Goal: Use online tool/utility: Utilize a website feature to perform a specific function

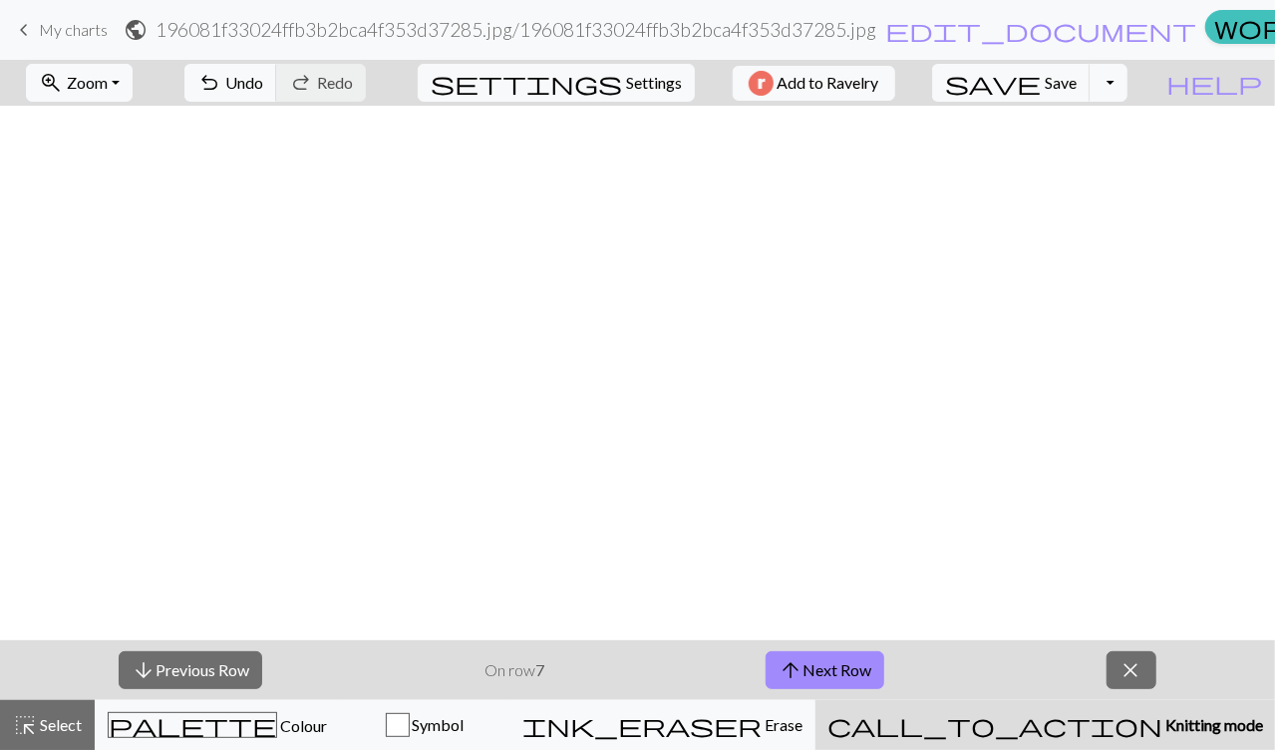
scroll to position [706, 0]
click at [865, 674] on button "arrow_upward Next Row" at bounding box center [824, 670] width 119 height 38
click at [856, 673] on button "arrow_upward Next Row" at bounding box center [824, 670] width 119 height 38
click at [834, 660] on button "arrow_upward Next Row" at bounding box center [824, 670] width 119 height 38
click at [865, 670] on button "arrow_upward Next Row" at bounding box center [828, 670] width 119 height 38
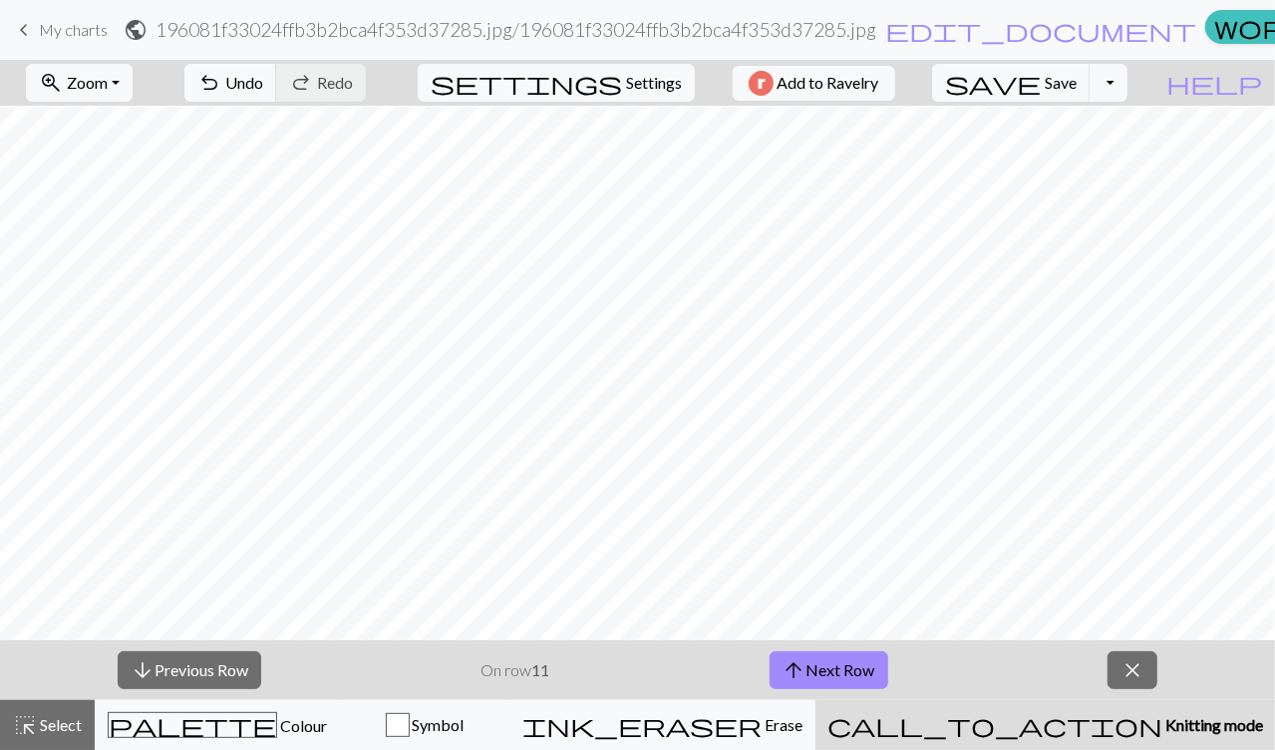
click at [801, 683] on span "arrow_upward" at bounding box center [794, 670] width 24 height 28
click at [825, 676] on button "arrow_upward Next Row" at bounding box center [828, 670] width 119 height 38
click at [277, 722] on span "Colour" at bounding box center [302, 725] width 50 height 19
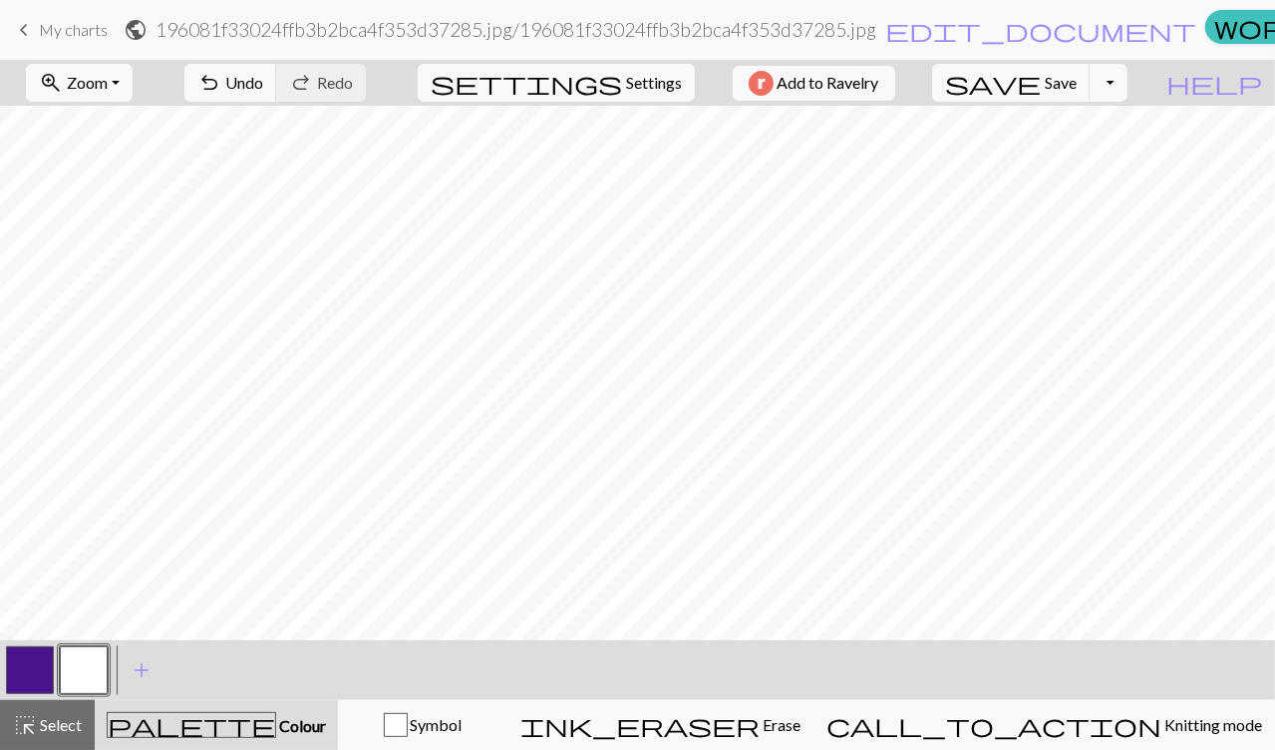
click at [39, 678] on button "button" at bounding box center [30, 670] width 48 height 48
click at [104, 666] on button "button" at bounding box center [84, 670] width 48 height 48
click at [35, 654] on button "button" at bounding box center [30, 670] width 48 height 48
click at [101, 659] on button "button" at bounding box center [84, 670] width 48 height 48
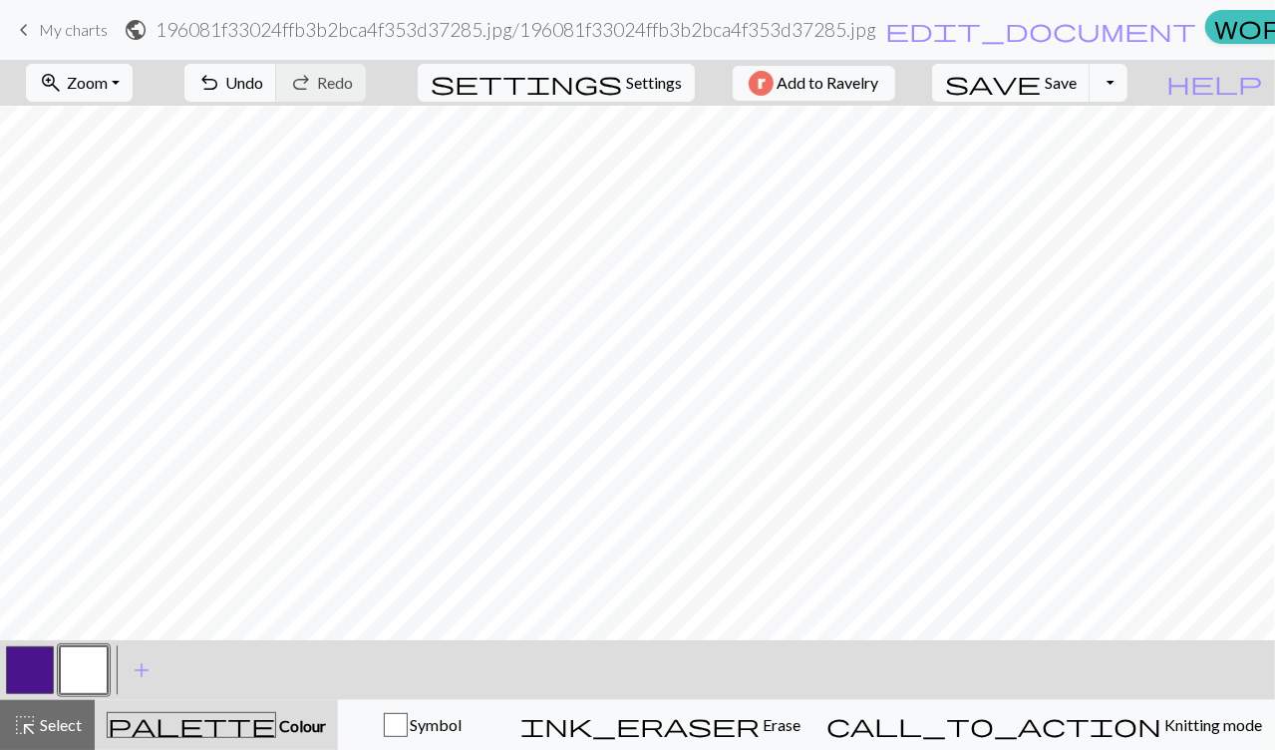
click at [41, 667] on button "button" at bounding box center [30, 670] width 48 height 48
click at [85, 667] on button "button" at bounding box center [84, 670] width 48 height 48
click at [42, 657] on button "button" at bounding box center [30, 670] width 48 height 48
click at [791, 666] on div "< > add Add a colour" at bounding box center [637, 670] width 1275 height 60
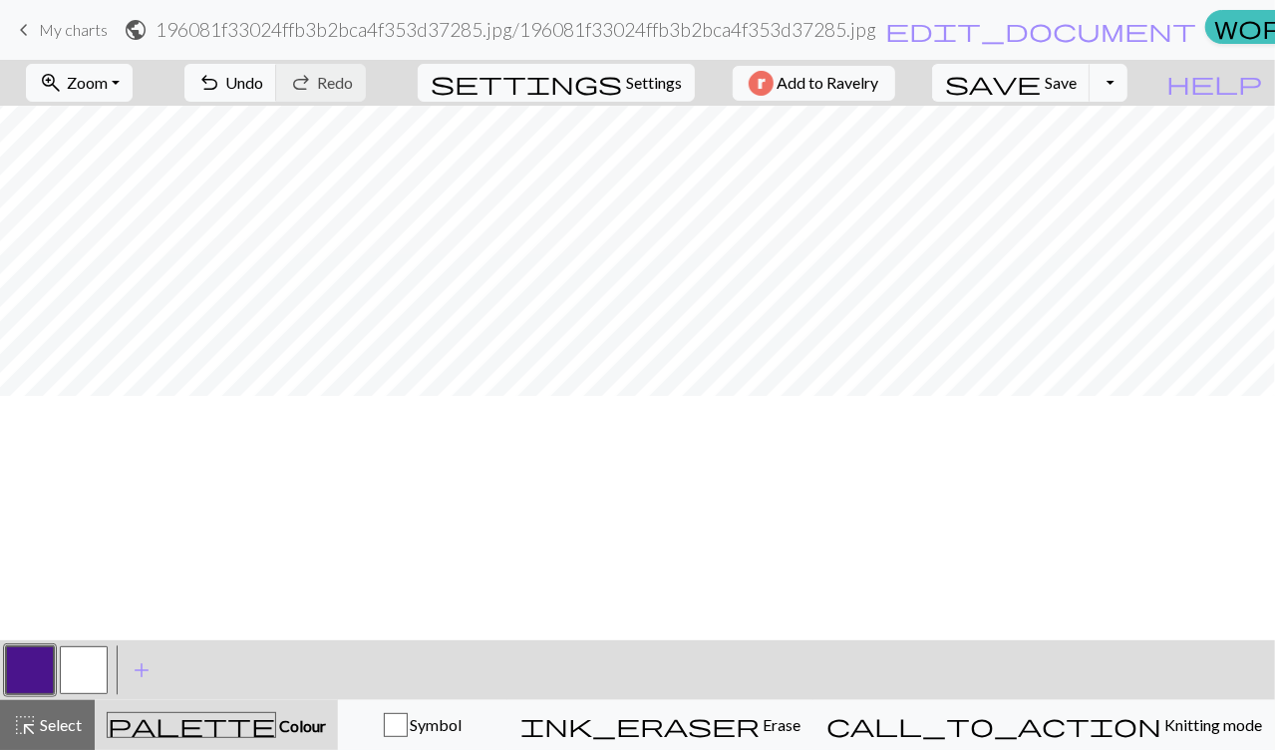
scroll to position [0, 0]
click at [100, 668] on button "button" at bounding box center [84, 670] width 48 height 48
click at [25, 665] on button "button" at bounding box center [30, 670] width 48 height 48
click at [94, 665] on button "button" at bounding box center [84, 670] width 48 height 48
click at [263, 78] on span "Undo" at bounding box center [244, 82] width 38 height 19
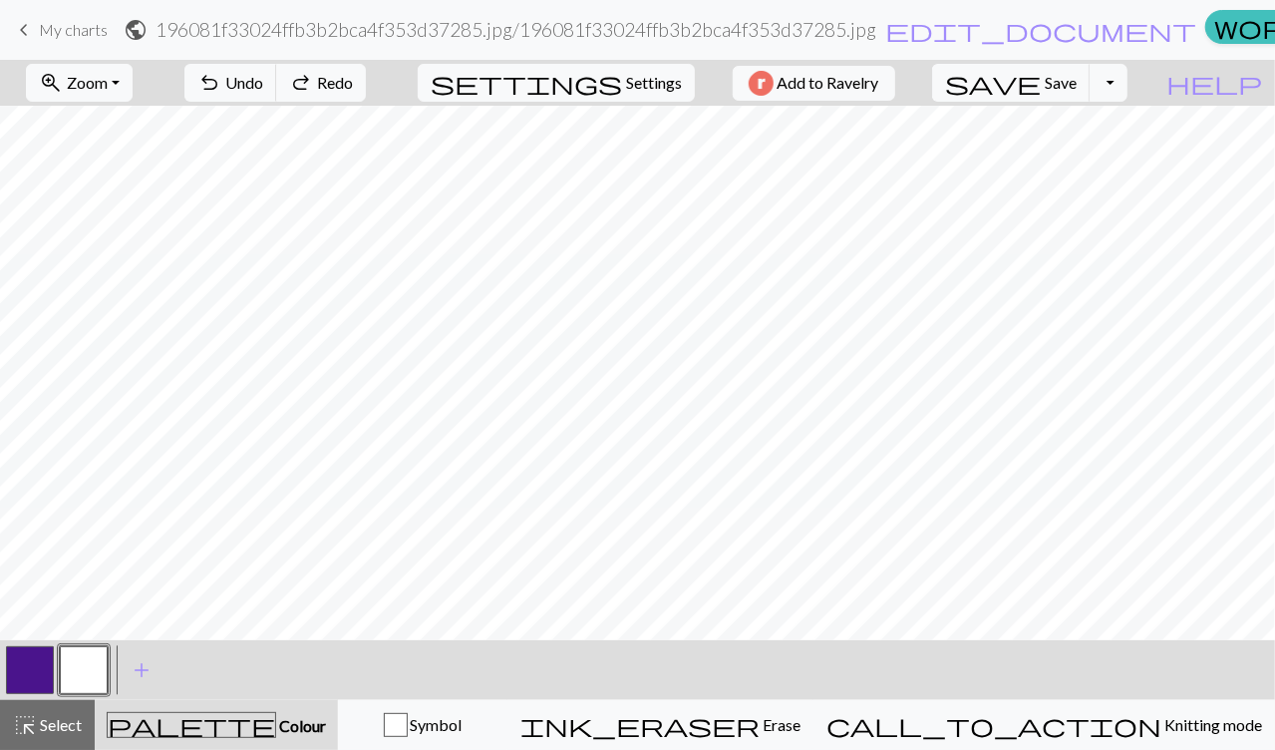
click at [28, 660] on button "button" at bounding box center [30, 670] width 48 height 48
click at [102, 672] on button "button" at bounding box center [84, 670] width 48 height 48
click at [39, 657] on button "button" at bounding box center [30, 670] width 48 height 48
click at [1072, 729] on span "call_to_action" at bounding box center [993, 725] width 335 height 28
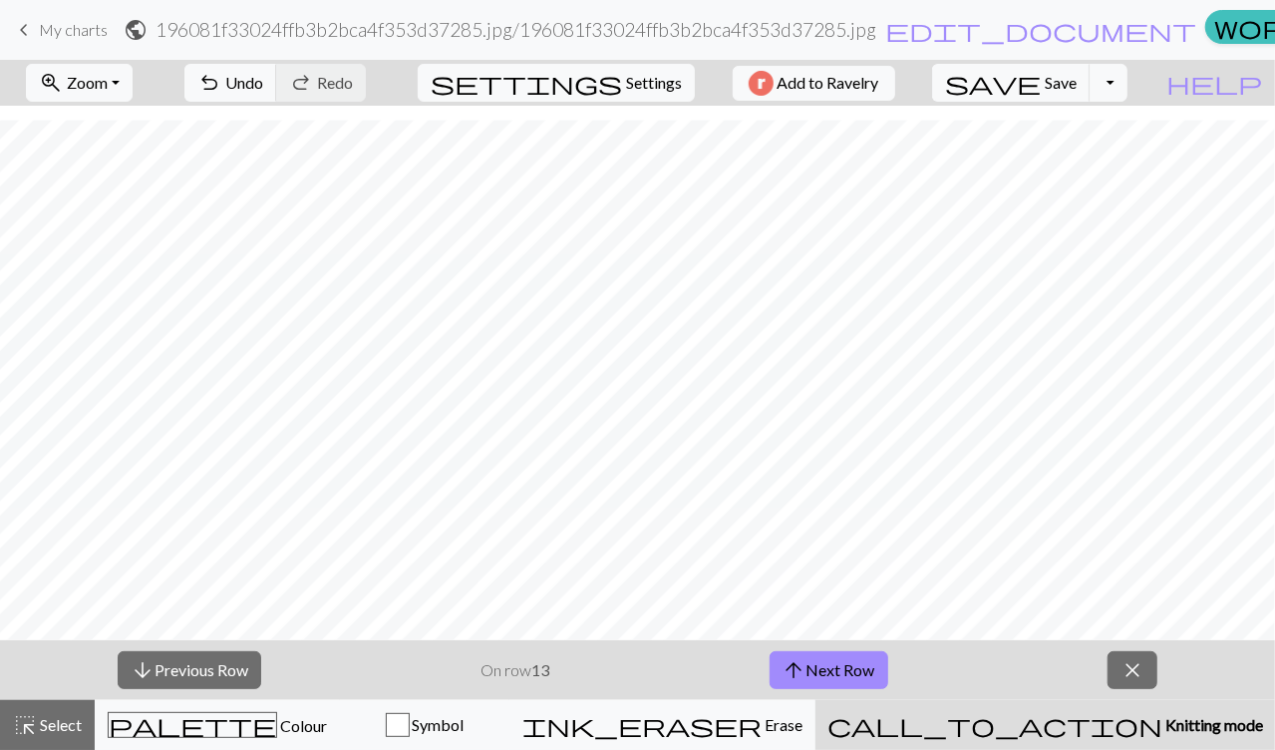
click at [204, 672] on button "arrow_downward Previous Row" at bounding box center [190, 670] width 144 height 38
click at [841, 674] on button "arrow_upward Next Row" at bounding box center [828, 670] width 119 height 38
click at [779, 670] on button "arrow_upward Next Row" at bounding box center [828, 670] width 119 height 38
click at [877, 671] on button "arrow_upward Next Row" at bounding box center [828, 670] width 119 height 38
click at [797, 658] on span "arrow_upward" at bounding box center [794, 670] width 24 height 28
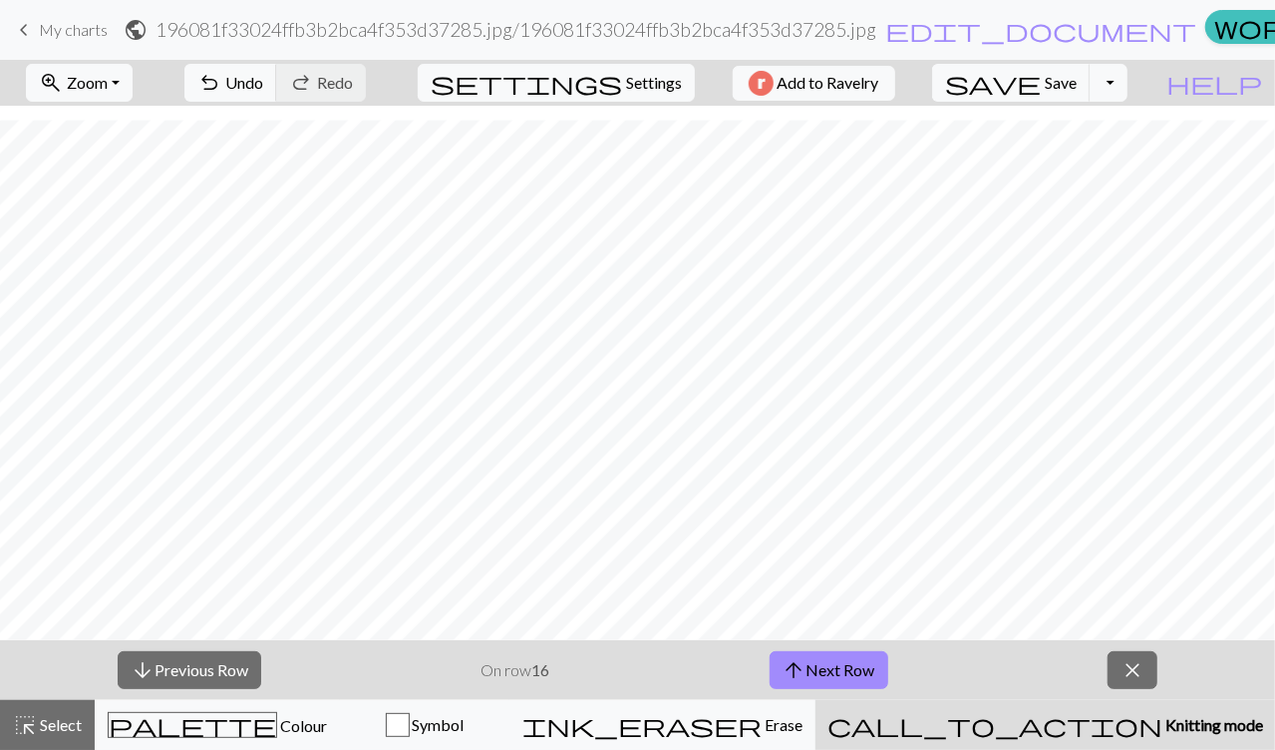
click at [835, 672] on button "arrow_upward Next Row" at bounding box center [828, 670] width 119 height 38
